Goal: Task Accomplishment & Management: Manage account settings

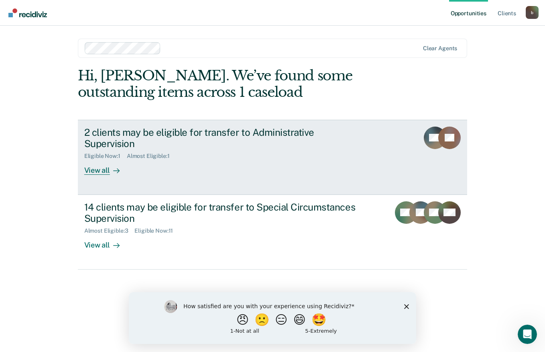
click at [100, 167] on link "2 clients may be eligible for transfer to Administrative Supervision Eligible N…" at bounding box center [273, 157] width 390 height 75
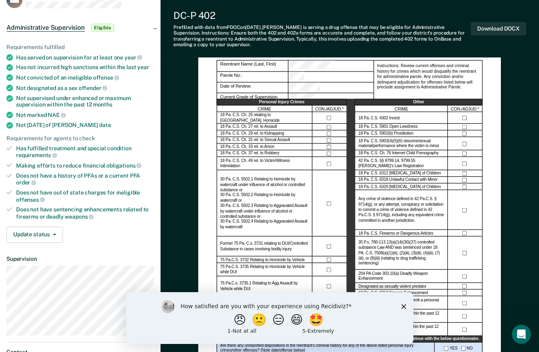
scroll to position [63, 0]
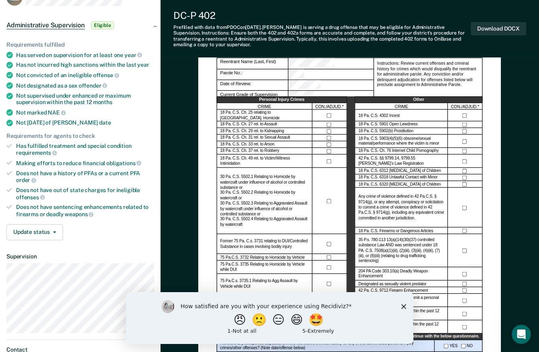
click at [9, 158] on ul "Requirements fulfilled Has served on supervision for at least one year Has not …" at bounding box center [80, 129] width 148 height 176
click at [404, 308] on icon "Close survey" at bounding box center [403, 305] width 5 height 5
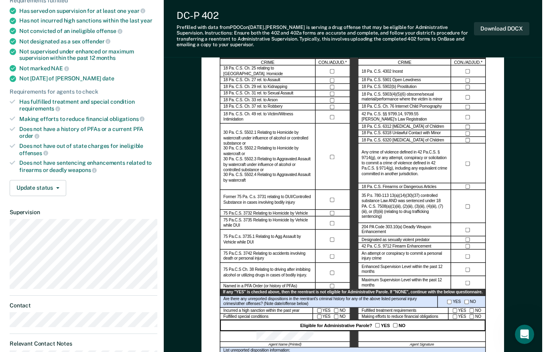
scroll to position [0, 0]
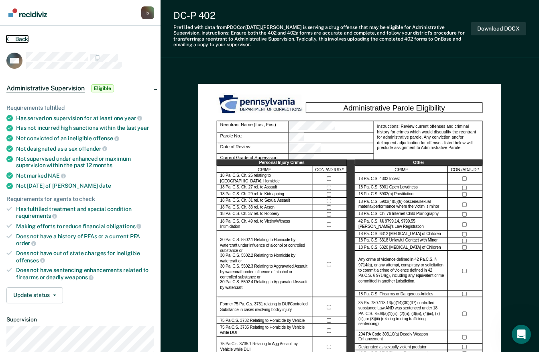
click at [22, 42] on button "Back" at bounding box center [17, 38] width 22 height 7
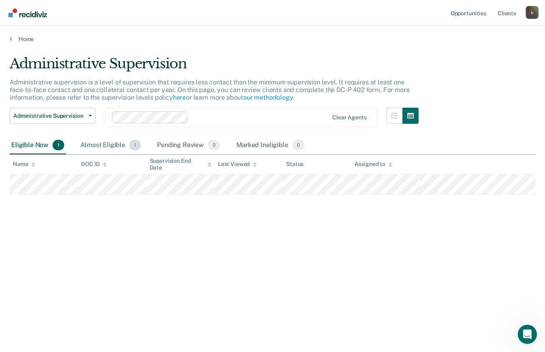
click at [106, 139] on div "Almost Eligible 1" at bounding box center [111, 145] width 64 height 18
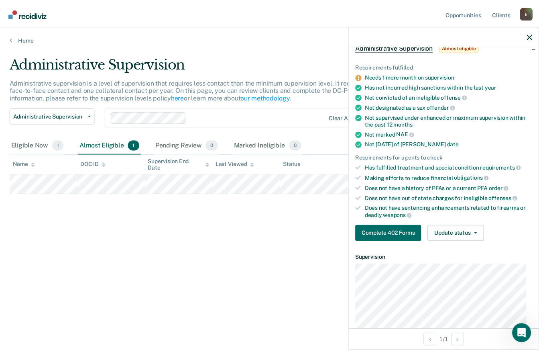
scroll to position [55, 0]
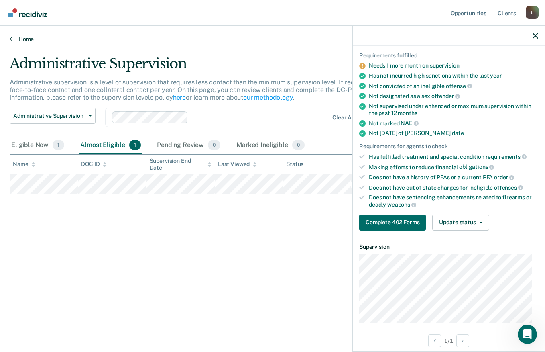
click at [18, 41] on link "Home" at bounding box center [273, 38] width 526 height 7
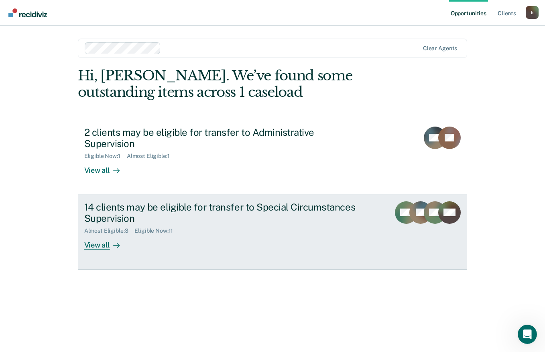
click at [109, 201] on div "14 clients may be eligible for transfer to Special Circumstances Supervision" at bounding box center [225, 212] width 282 height 23
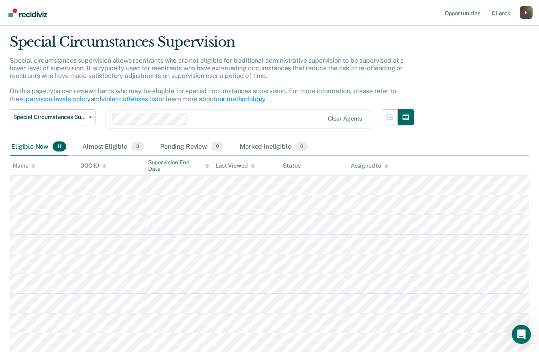
scroll to position [23, 0]
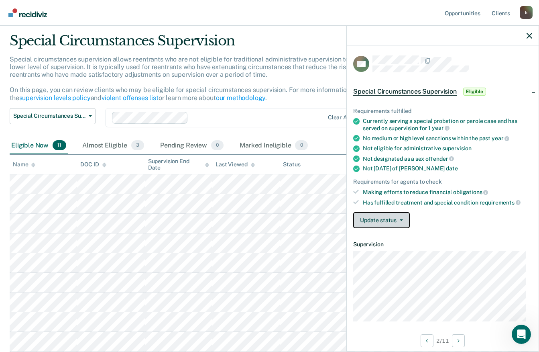
click at [394, 217] on button "Update status" at bounding box center [381, 220] width 57 height 16
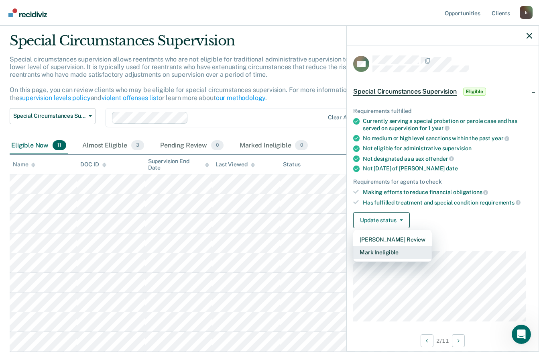
click at [401, 253] on button "Mark Ineligible" at bounding box center [392, 252] width 79 height 13
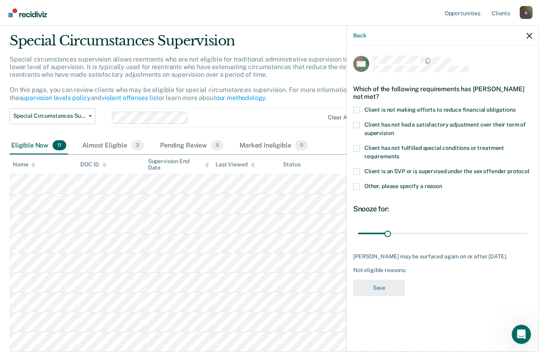
click at [350, 186] on div "MO Which of the following requirements has [PERSON_NAME] not met? Client is not…" at bounding box center [443, 198] width 192 height 304
click at [358, 184] on span at bounding box center [356, 186] width 6 height 6
click at [442, 183] on input "Other, please specify a reason" at bounding box center [442, 183] width 0 height 0
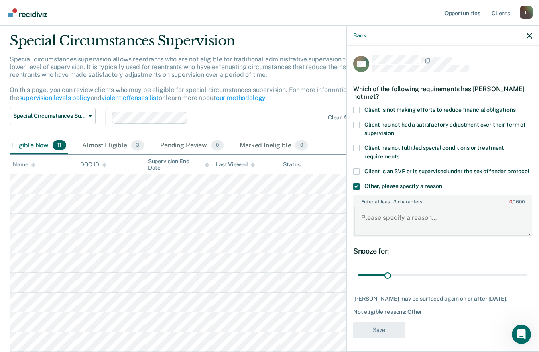
click at [419, 228] on textarea "Enter at least 3 characters 0 / 1600" at bounding box center [442, 221] width 177 height 30
type textarea "C"
type textarea "Criminal Charge pending"
type input "98"
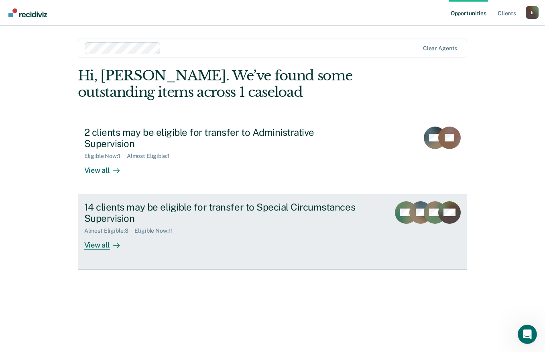
click at [104, 202] on div "14 clients may be eligible for transfer to Special Circumstances Supervision" at bounding box center [225, 212] width 282 height 23
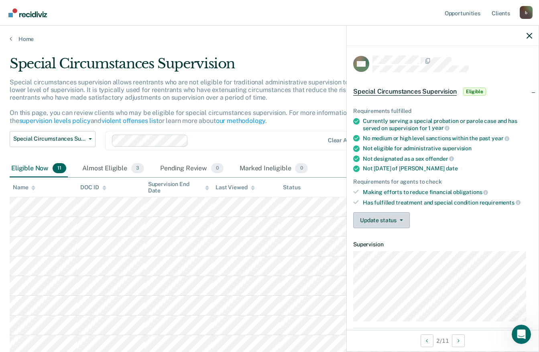
click at [405, 226] on button "Update status" at bounding box center [381, 220] width 57 height 16
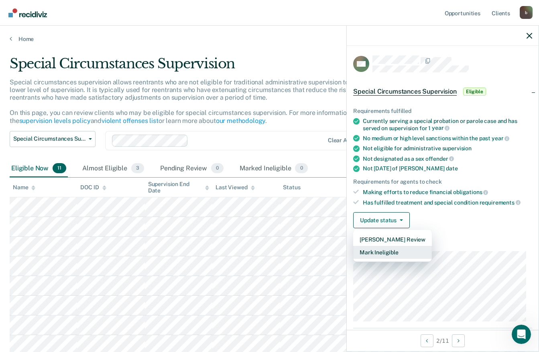
click at [414, 252] on button "Mark Ineligible" at bounding box center [392, 252] width 79 height 13
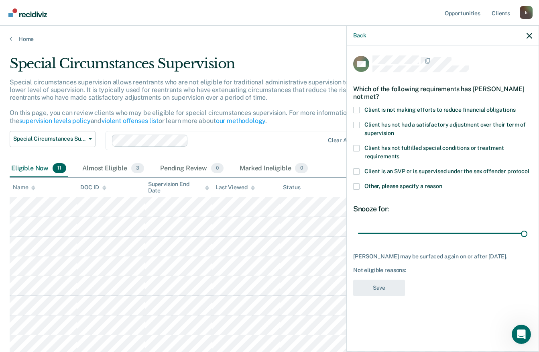
type input "180"
click at [361, 183] on label "Other, please specify a reason" at bounding box center [442, 187] width 179 height 8
click at [442, 183] on input "Other, please specify a reason" at bounding box center [442, 183] width 0 height 0
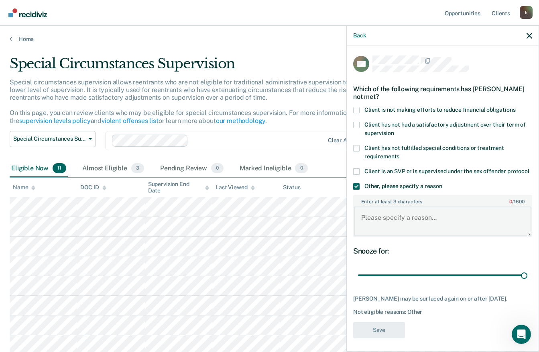
click at [406, 226] on textarea "Enter at least 3 characters 0 / 1600" at bounding box center [442, 221] width 177 height 30
type textarea "Pending DUI charge"
click at [393, 337] on button "Save" at bounding box center [379, 330] width 52 height 16
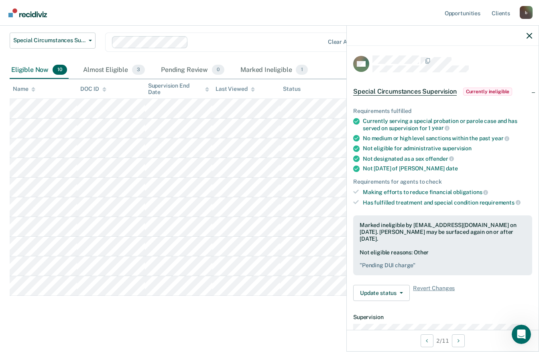
scroll to position [99, 0]
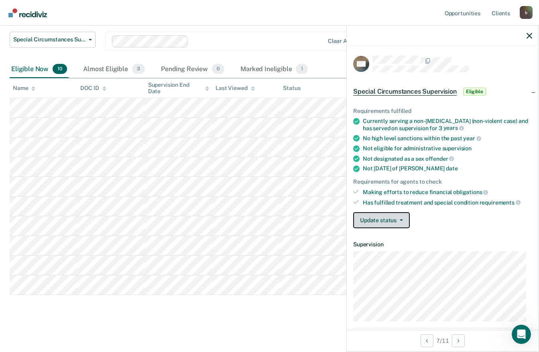
click at [401, 219] on icon "button" at bounding box center [401, 220] width 3 height 2
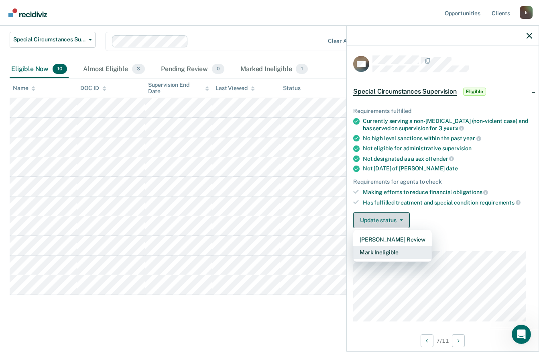
click at [399, 252] on button "Mark Ineligible" at bounding box center [392, 252] width 79 height 13
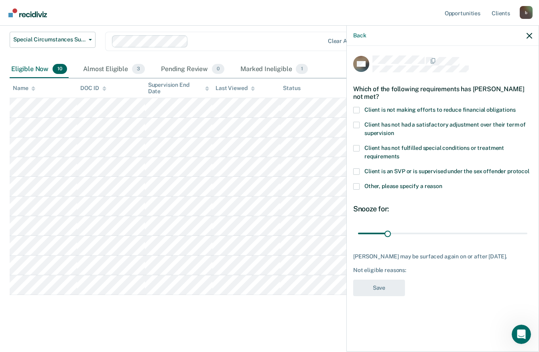
click at [357, 112] on span at bounding box center [356, 110] width 6 height 6
click at [516, 107] on input "Client is not making efforts to reduce financial obligations" at bounding box center [516, 107] width 0 height 0
type input "180"
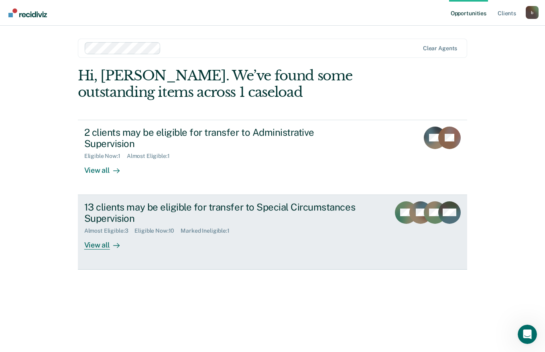
click at [104, 201] on div "13 clients may be eligible for transfer to Special Circumstances Supervision" at bounding box center [225, 212] width 282 height 23
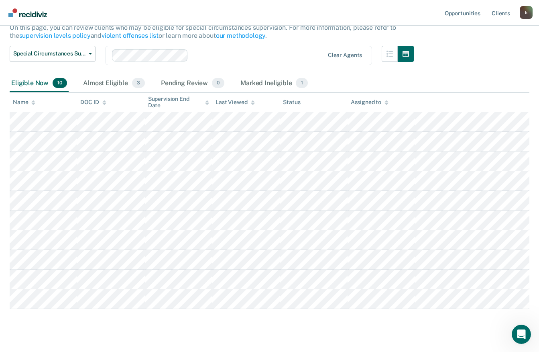
scroll to position [88, 0]
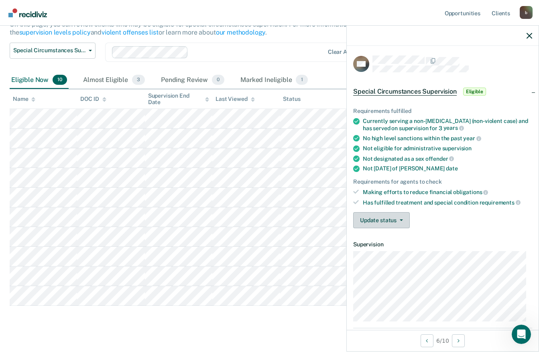
click at [385, 214] on button "Update status" at bounding box center [381, 220] width 57 height 16
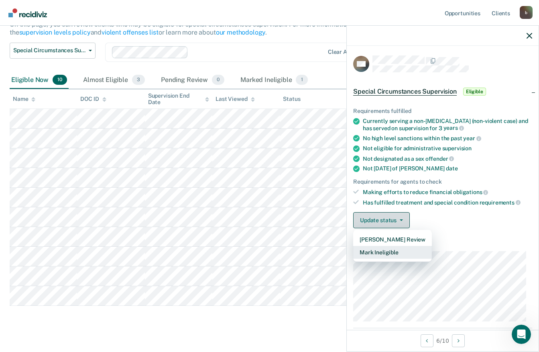
click at [403, 254] on button "Mark Ineligible" at bounding box center [392, 252] width 79 height 13
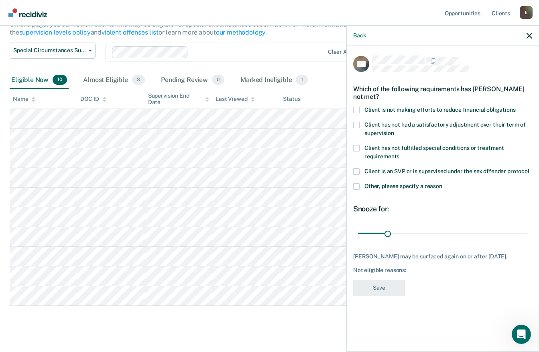
click at [359, 110] on span at bounding box center [356, 110] width 6 height 6
click at [516, 107] on input "Client is not making efforts to reduce financial obligations" at bounding box center [516, 107] width 0 height 0
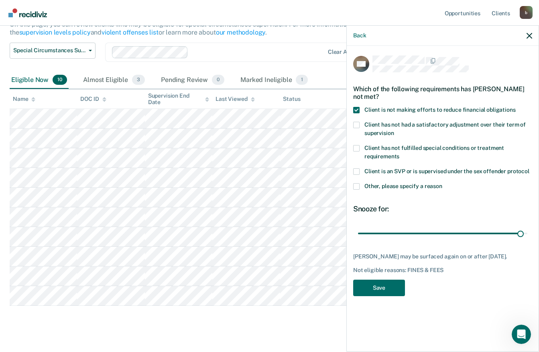
type input "180"
click at [381, 288] on button "Save" at bounding box center [379, 287] width 52 height 16
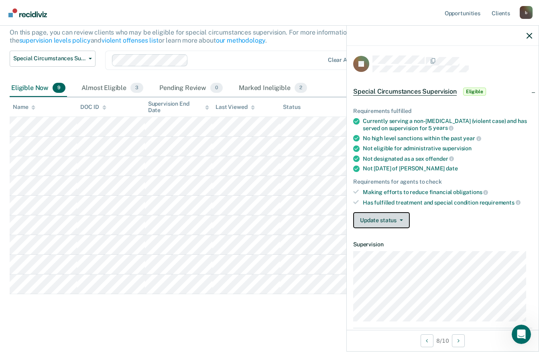
click at [401, 219] on icon "button" at bounding box center [401, 220] width 3 height 2
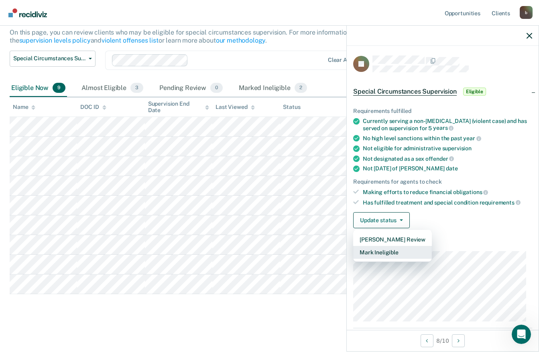
click at [401, 249] on button "Mark Ineligible" at bounding box center [392, 252] width 79 height 13
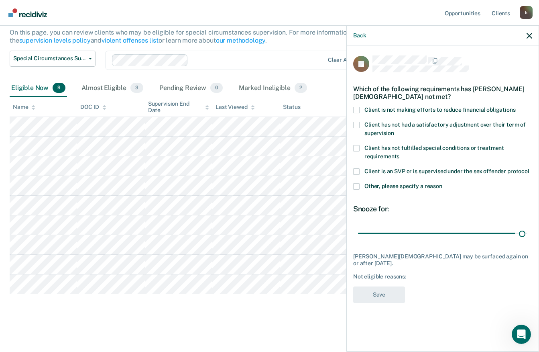
type input "180"
click at [361, 187] on label "Other, please specify a reason" at bounding box center [442, 187] width 179 height 8
click at [442, 183] on input "Other, please specify a reason" at bounding box center [442, 183] width 0 height 0
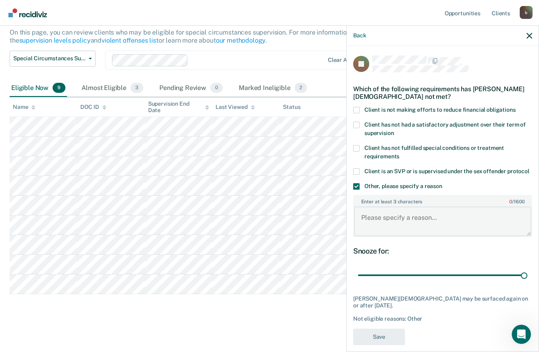
click at [404, 226] on textarea "Enter at least 3 characters 0 / 1600" at bounding box center [442, 221] width 177 height 30
type textarea "c"
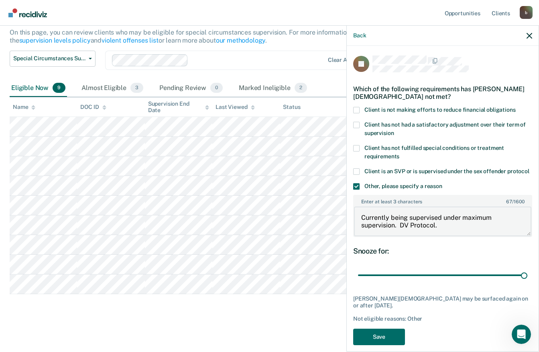
type textarea "Currently being supervised under maximum supervision. DV Protocol."
click at [395, 350] on div "Back JC Which of the following requirements has [PERSON_NAME][DEMOGRAPHIC_DATA]…" at bounding box center [442, 188] width 193 height 326
click at [388, 342] on button "Save" at bounding box center [379, 336] width 52 height 16
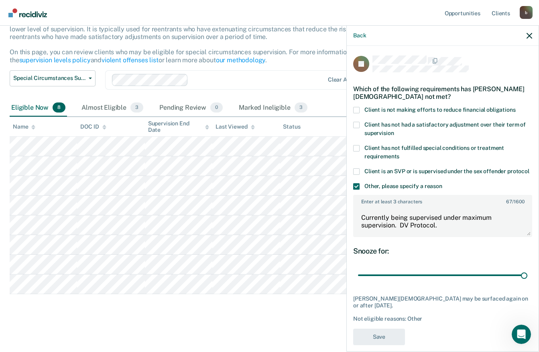
scroll to position [61, 0]
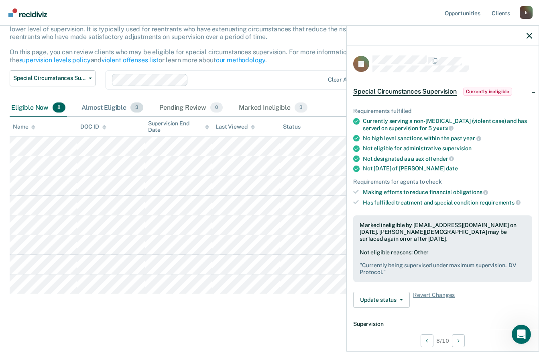
click at [98, 104] on div "Almost Eligible 3" at bounding box center [112, 108] width 65 height 18
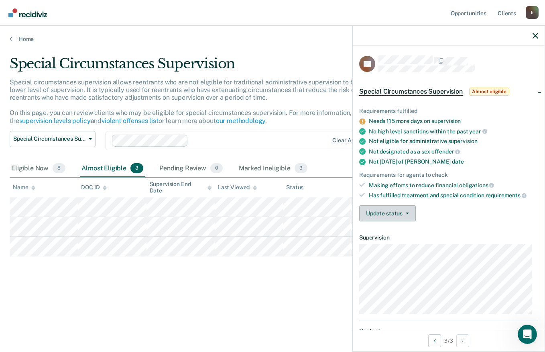
click at [409, 205] on button "Update status" at bounding box center [387, 213] width 57 height 16
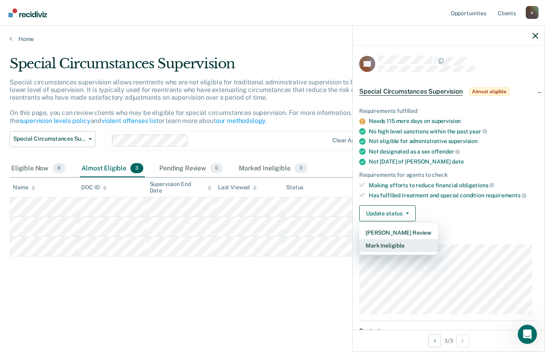
click at [407, 244] on button "Mark Ineligible" at bounding box center [398, 245] width 79 height 13
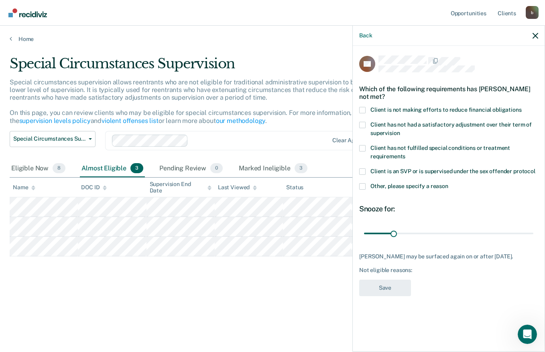
click at [363, 110] on span at bounding box center [362, 110] width 6 height 6
click at [522, 107] on input "Client is not making efforts to reduce financial obligations" at bounding box center [522, 107] width 0 height 0
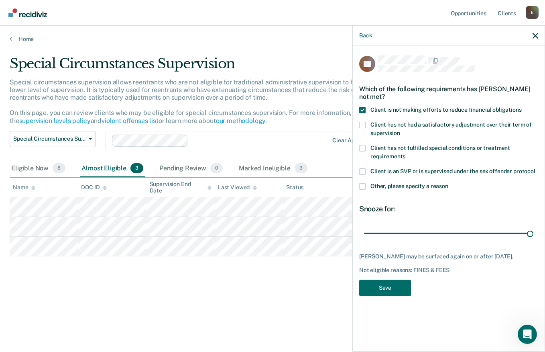
type input "180"
click at [363, 147] on span at bounding box center [362, 148] width 6 height 6
click at [405, 153] on input "Client has not fulfilled special conditions or treatment requirements" at bounding box center [405, 153] width 0 height 0
click at [396, 285] on button "Save" at bounding box center [385, 287] width 52 height 16
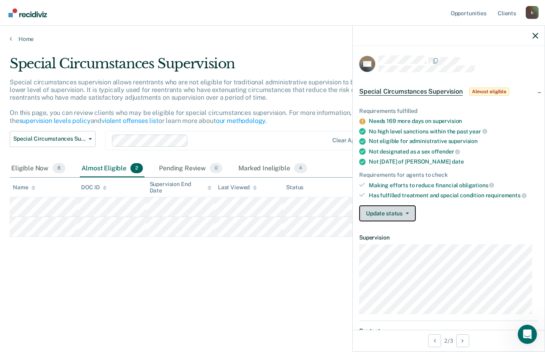
click at [410, 205] on button "Update status" at bounding box center [387, 213] width 57 height 16
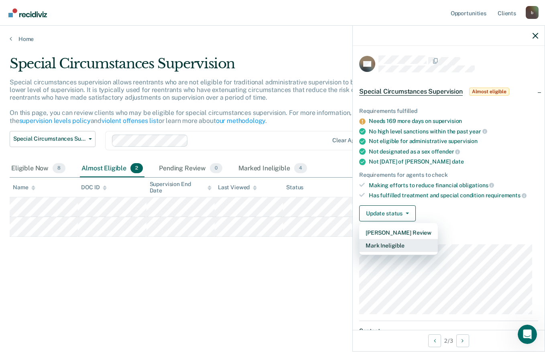
click at [404, 246] on button "Mark Ineligible" at bounding box center [398, 245] width 79 height 13
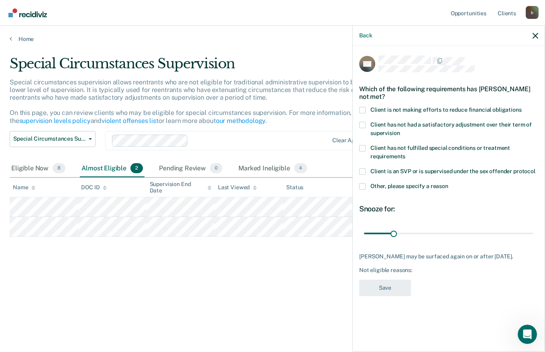
click at [368, 107] on label "Client is not making efforts to reduce financial obligations" at bounding box center [448, 111] width 179 height 8
click at [522, 107] on input "Client is not making efforts to reduce financial obligations" at bounding box center [522, 107] width 0 height 0
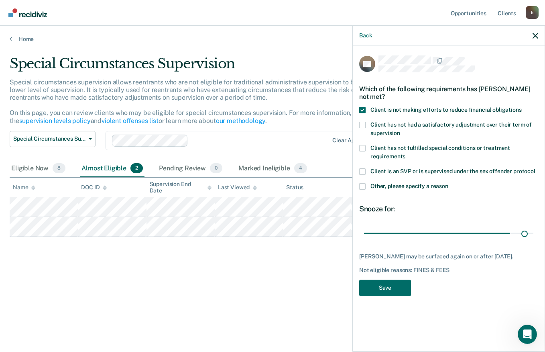
type input "180"
click at [394, 284] on button "Save" at bounding box center [385, 287] width 52 height 16
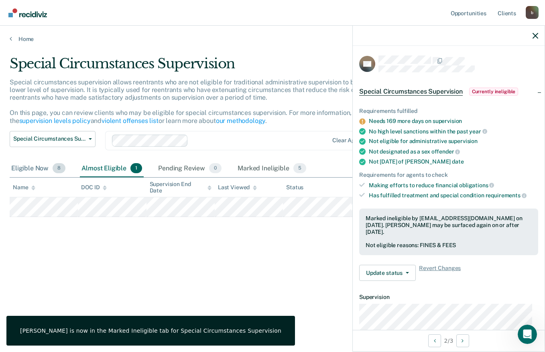
click at [26, 171] on div "Eligible Now 8" at bounding box center [38, 169] width 57 height 18
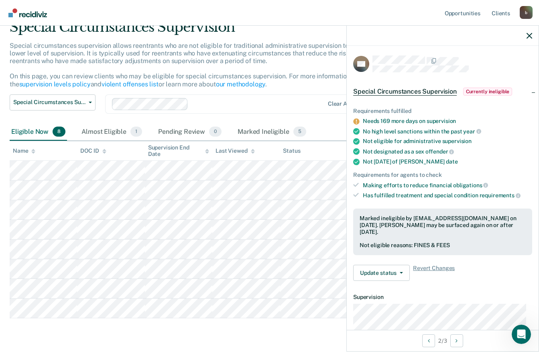
scroll to position [24, 0]
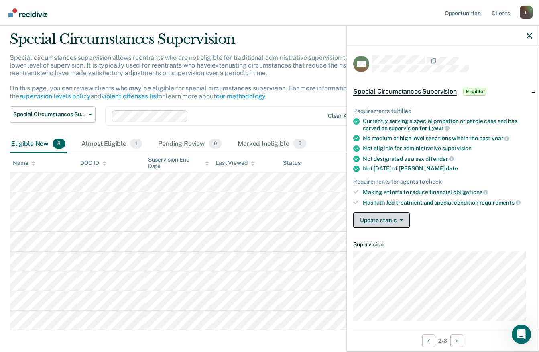
click at [401, 219] on icon "button" at bounding box center [401, 220] width 3 height 2
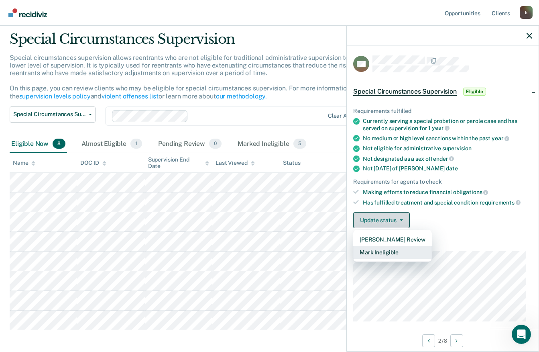
click at [398, 253] on button "Mark Ineligible" at bounding box center [392, 252] width 79 height 13
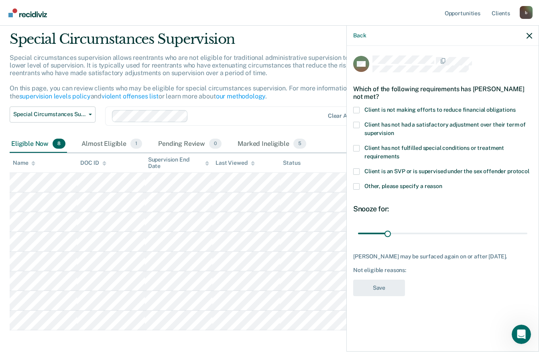
click at [358, 110] on span at bounding box center [356, 110] width 6 height 6
click at [516, 107] on input "Client is not making efforts to reduce financial obligations" at bounding box center [516, 107] width 0 height 0
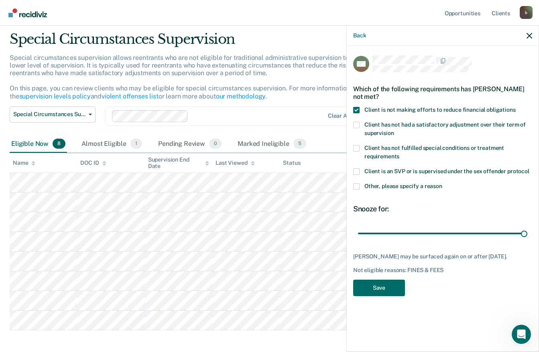
type input "180"
click at [386, 293] on button "Save" at bounding box center [379, 287] width 52 height 16
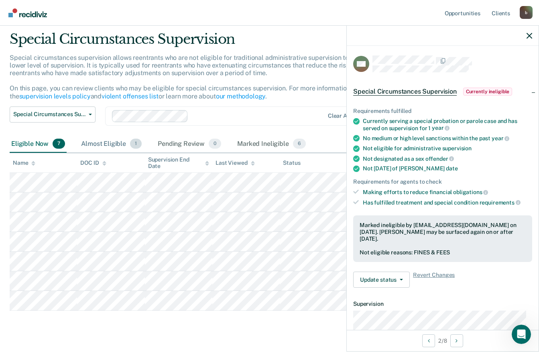
click at [105, 141] on div "Almost Eligible 1" at bounding box center [111, 144] width 64 height 18
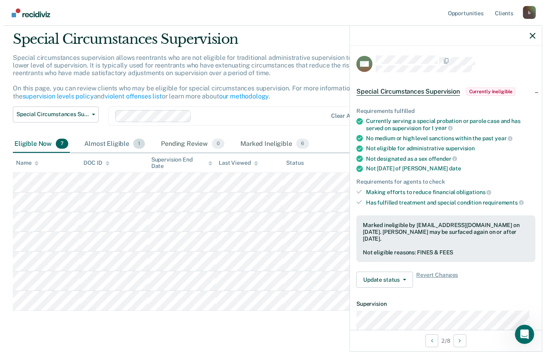
scroll to position [0, 0]
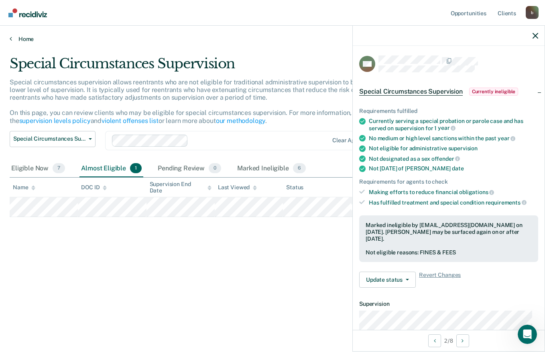
click at [22, 40] on link "Home" at bounding box center [273, 38] width 526 height 7
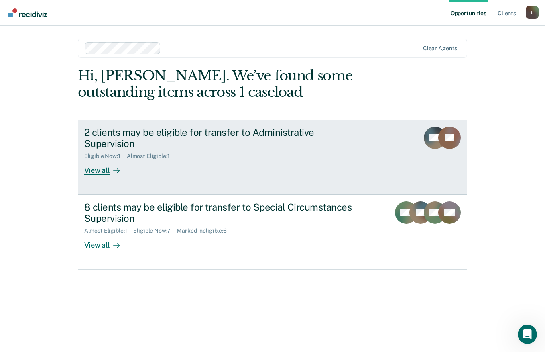
click at [92, 159] on div "View all" at bounding box center [106, 167] width 45 height 16
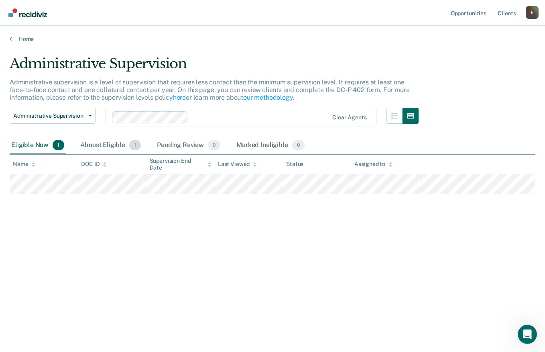
click at [115, 142] on div "Almost Eligible 1" at bounding box center [111, 145] width 64 height 18
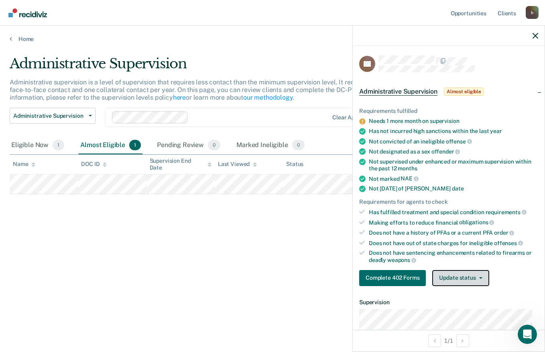
click at [460, 276] on button "Update status" at bounding box center [460, 278] width 57 height 16
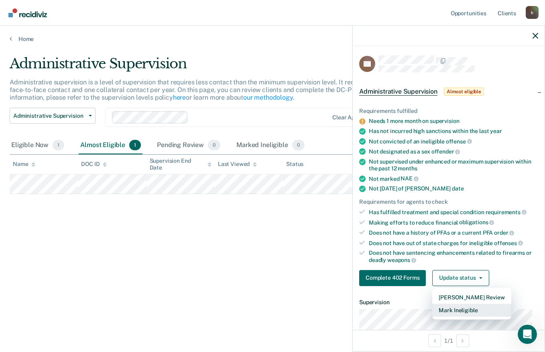
click at [471, 312] on button "Mark Ineligible" at bounding box center [471, 309] width 79 height 13
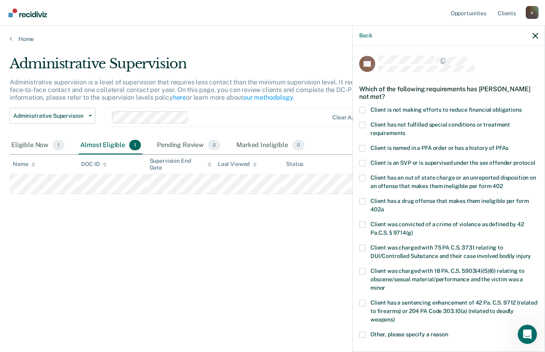
click at [365, 122] on span at bounding box center [362, 125] width 6 height 6
click at [405, 130] on input "Client has not fulfilled special conditions or treatment requirements" at bounding box center [405, 130] width 0 height 0
click at [299, 231] on div "Administrative Supervision Administrative supervision is a level of supervision…" at bounding box center [273, 173] width 526 height 236
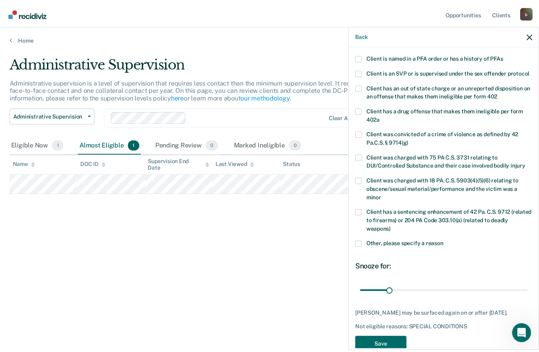
scroll to position [123, 0]
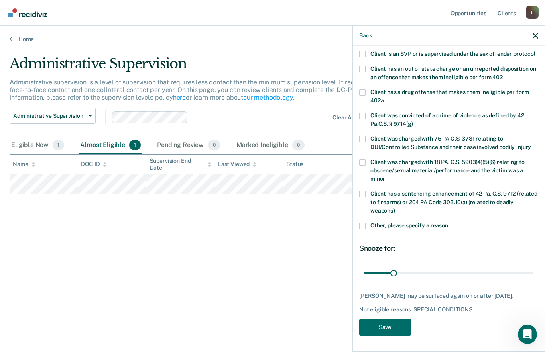
click at [537, 36] on icon "button" at bounding box center [536, 36] width 6 height 6
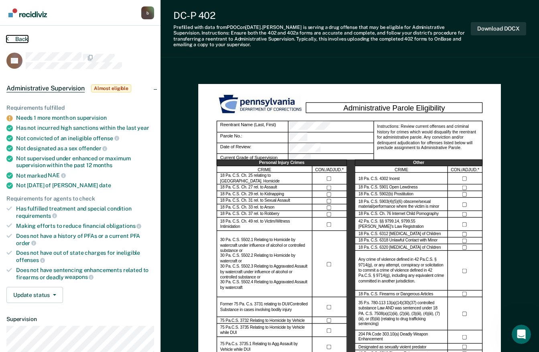
click at [22, 37] on button "Back" at bounding box center [17, 38] width 22 height 7
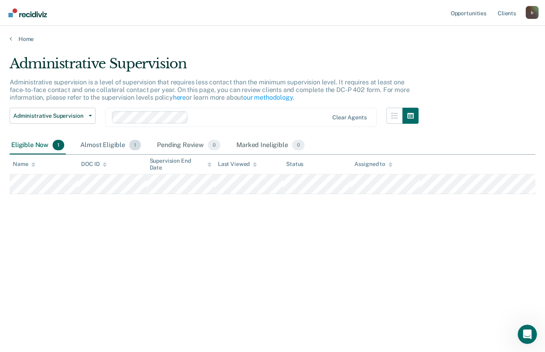
click at [108, 142] on div "Almost Eligible 1" at bounding box center [111, 145] width 64 height 18
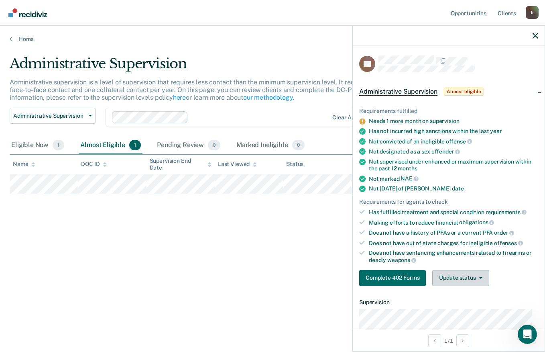
click at [460, 279] on button "Update status" at bounding box center [460, 278] width 57 height 16
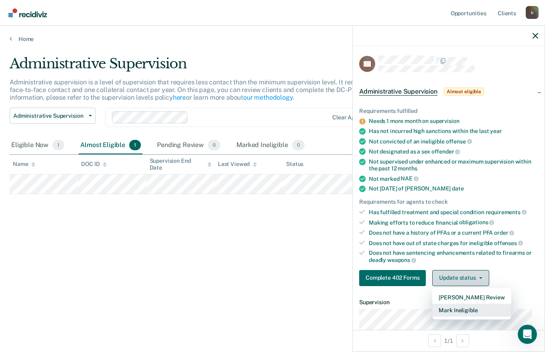
click at [483, 314] on button "Mark Ineligible" at bounding box center [471, 309] width 79 height 13
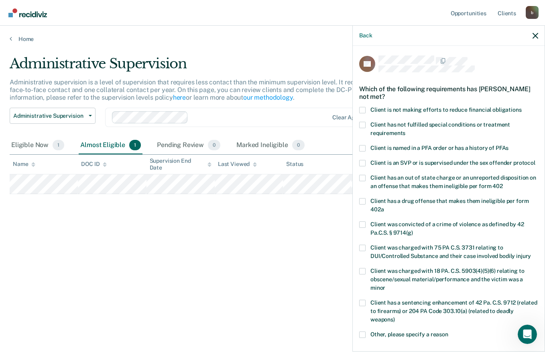
click at [359, 122] on span at bounding box center [362, 125] width 6 height 6
click at [405, 130] on input "Client has not fulfilled special conditions or treatment requirements" at bounding box center [405, 130] width 0 height 0
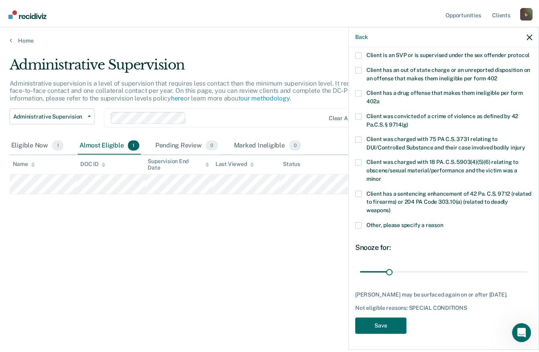
scroll to position [123, 0]
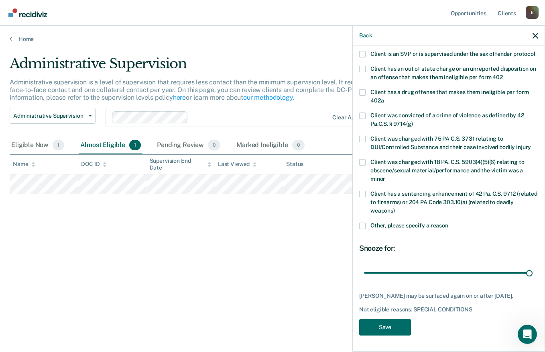
type input "180"
click at [391, 325] on button "Save" at bounding box center [385, 327] width 52 height 16
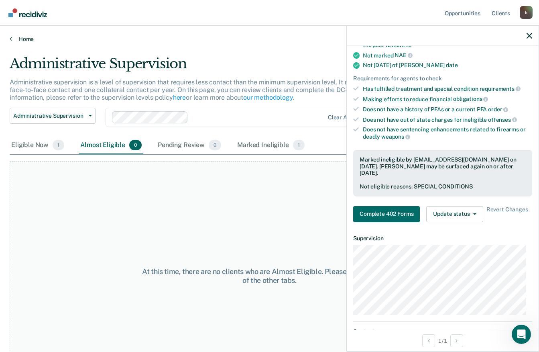
click at [21, 36] on link "Home" at bounding box center [270, 38] width 520 height 7
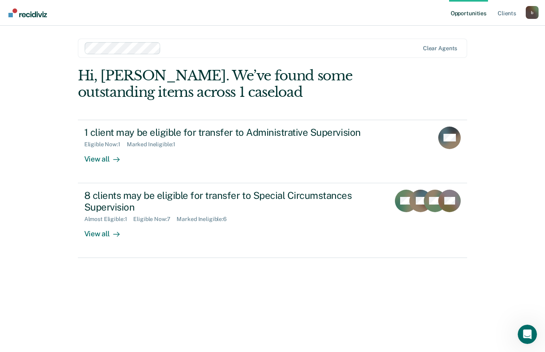
click at [239, 190] on div "8 clients may be eligible for transfer to Special Circumstances Supervision" at bounding box center [225, 200] width 282 height 23
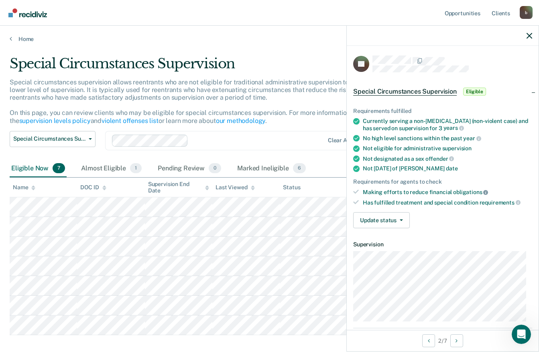
click at [483, 190] on icon at bounding box center [485, 192] width 5 height 5
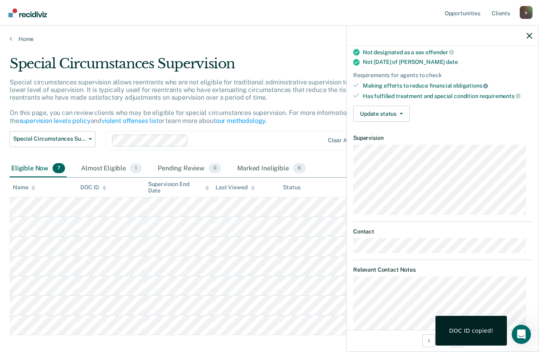
scroll to position [145, 0]
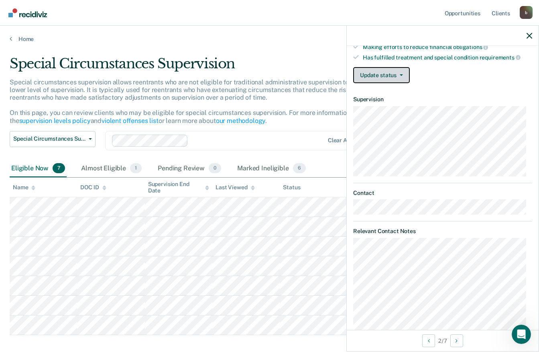
click at [394, 76] on button "Update status" at bounding box center [381, 75] width 57 height 16
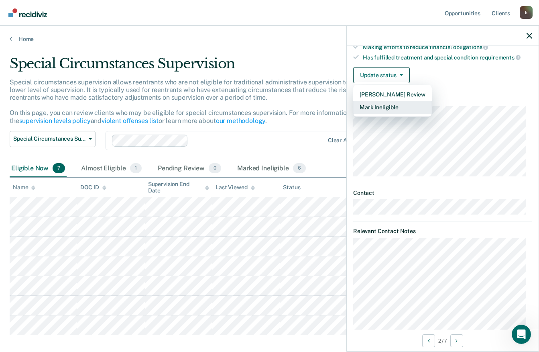
click at [415, 106] on button "Mark Ineligible" at bounding box center [392, 107] width 79 height 13
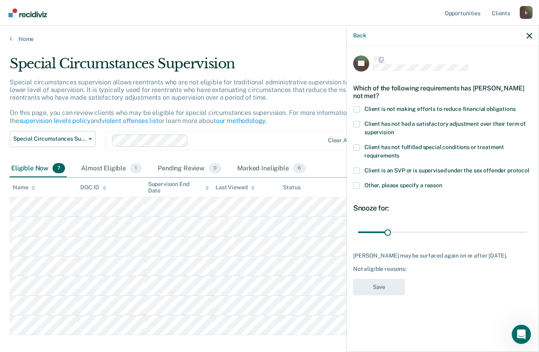
scroll to position [0, 0]
click at [356, 109] on span at bounding box center [356, 110] width 6 height 6
click at [516, 107] on input "Client is not making efforts to reduce financial obligations" at bounding box center [516, 107] width 0 height 0
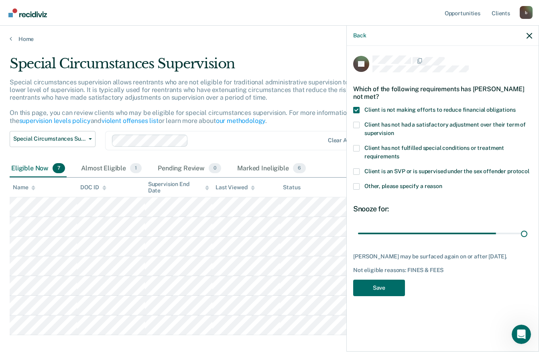
type input "180"
click at [388, 287] on button "Save" at bounding box center [379, 287] width 52 height 16
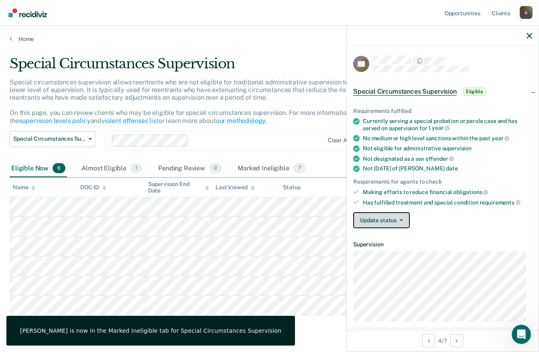
click at [401, 219] on icon "button" at bounding box center [401, 220] width 3 height 2
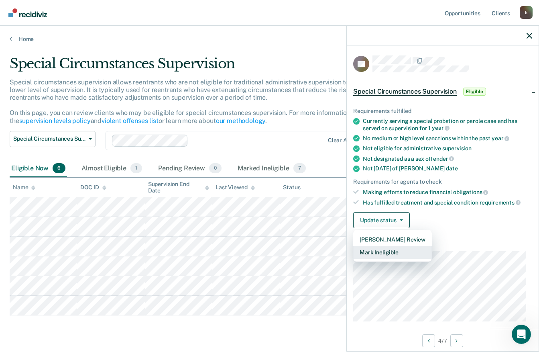
click at [403, 253] on button "Mark Ineligible" at bounding box center [392, 252] width 79 height 13
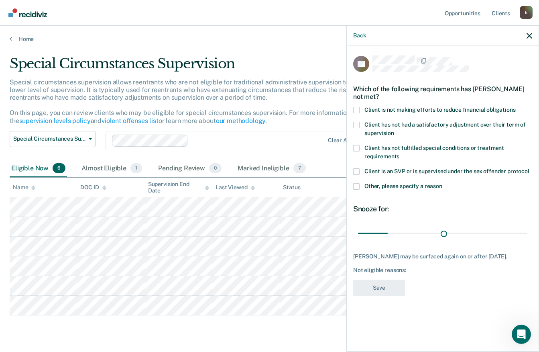
type input "104"
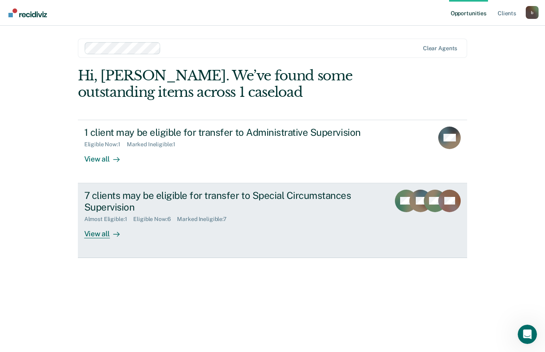
click at [172, 217] on div "Eligible Now : 6" at bounding box center [155, 219] width 44 height 7
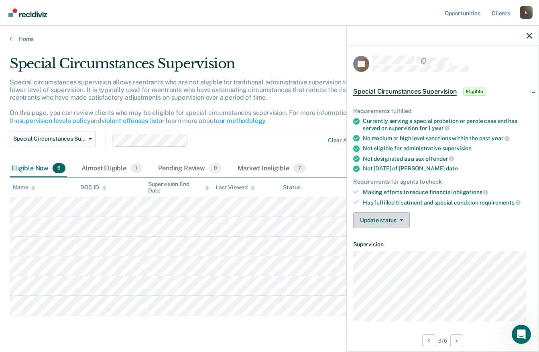
click at [387, 220] on button "Update status" at bounding box center [381, 220] width 57 height 16
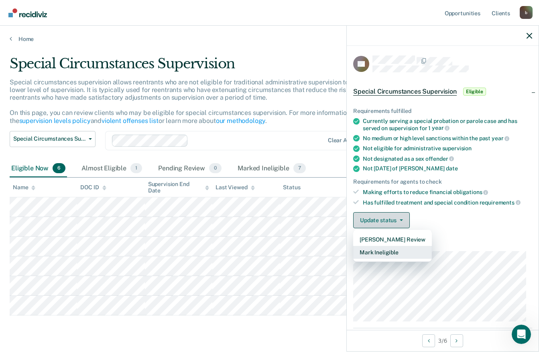
click at [401, 251] on button "Mark Ineligible" at bounding box center [392, 252] width 79 height 13
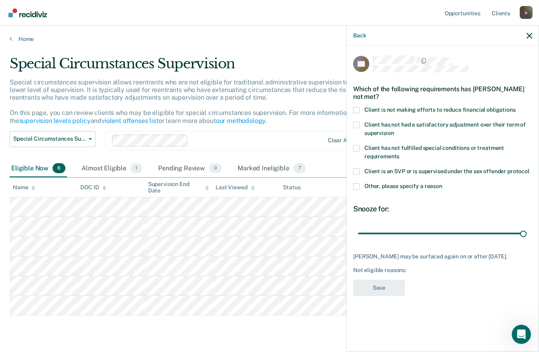
type input "180"
click at [360, 97] on div "Which of the following requirements has [PERSON_NAME] not met?" at bounding box center [442, 93] width 179 height 28
click at [361, 109] on label "Client is not making efforts to reduce financial obligations" at bounding box center [442, 111] width 179 height 8
click at [516, 107] on input "Client is not making efforts to reduce financial obligations" at bounding box center [516, 107] width 0 height 0
click at [394, 282] on button "Save" at bounding box center [379, 287] width 52 height 16
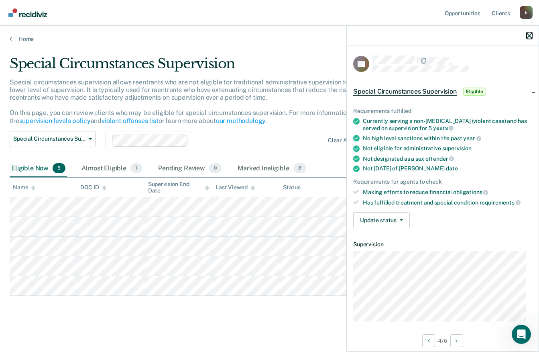
click at [530, 36] on icon "button" at bounding box center [530, 36] width 6 height 6
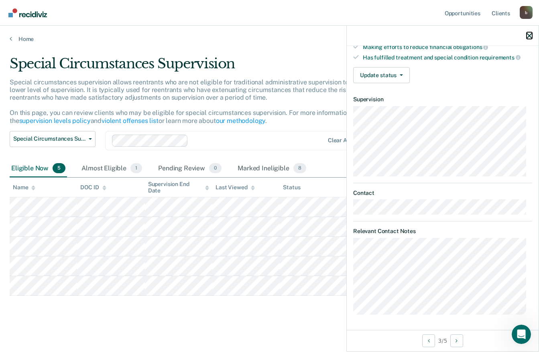
click at [530, 35] on icon "button" at bounding box center [530, 36] width 6 height 6
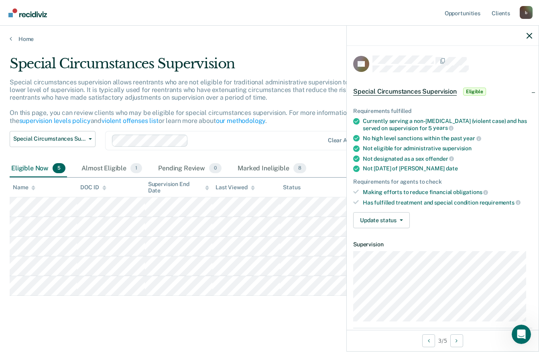
click at [112, 122] on link "violent offenses list" at bounding box center [130, 121] width 57 height 8
click at [138, 96] on p "Special circumstances supervision allows reentrants who are not eligible for tr…" at bounding box center [207, 101] width 394 height 46
click at [530, 36] on icon "button" at bounding box center [530, 36] width 6 height 6
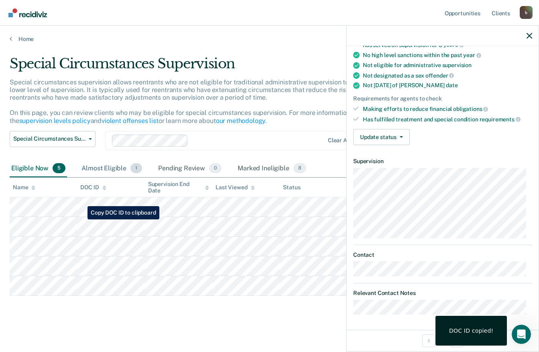
click at [138, 172] on span "1" at bounding box center [136, 168] width 12 height 10
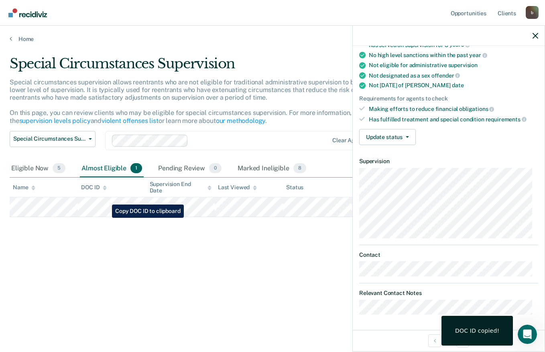
click at [37, 159] on div "Special Circumstances Supervision Administrative Supervision Special Circumstan…" at bounding box center [53, 145] width 86 height 29
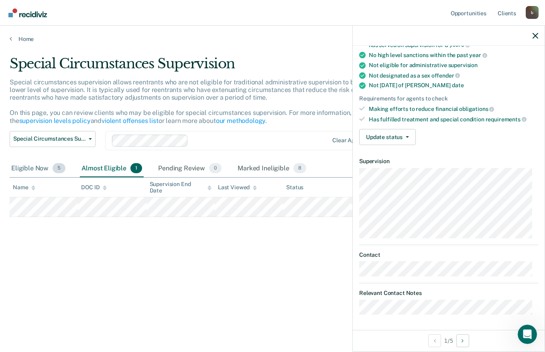
click at [34, 163] on div "Eligible Now 5" at bounding box center [38, 169] width 57 height 18
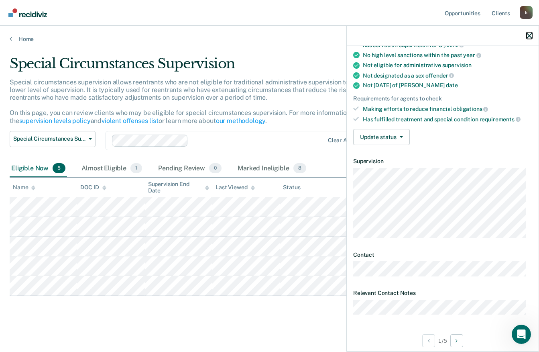
click at [531, 36] on icon "button" at bounding box center [530, 36] width 6 height 6
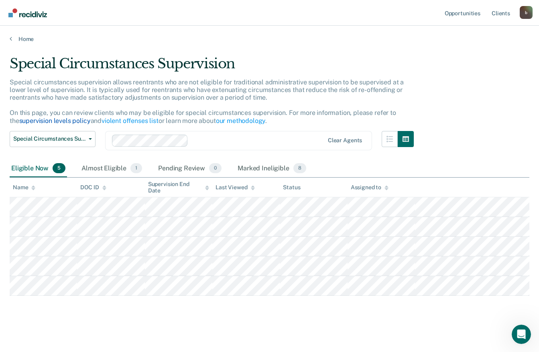
click at [28, 121] on link "supervision levels policy" at bounding box center [54, 121] width 71 height 8
click at [533, 13] on nav "Opportunities Client s [EMAIL_ADDRESS][DOMAIN_NAME] b Profile How it works Log …" at bounding box center [269, 13] width 539 height 26
click at [530, 7] on div "b" at bounding box center [526, 12] width 13 height 13
click at [483, 54] on link "Log Out" at bounding box center [494, 52] width 65 height 7
